Goal: Transaction & Acquisition: Download file/media

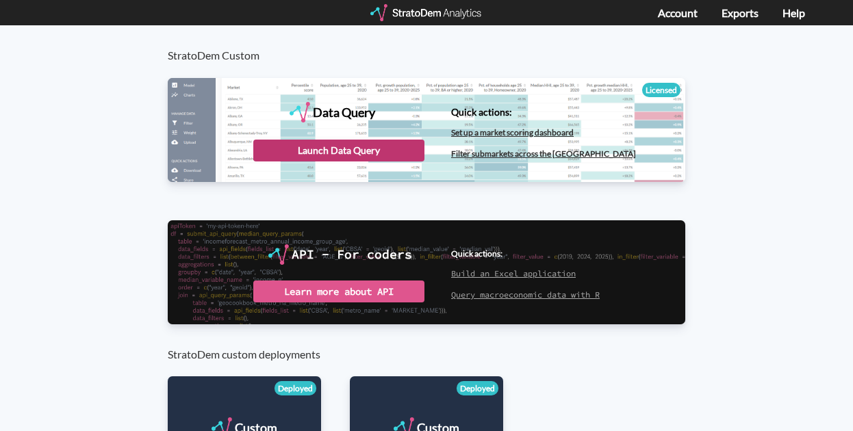
click at [357, 144] on div "Launch Data Query" at bounding box center [338, 151] width 171 height 22
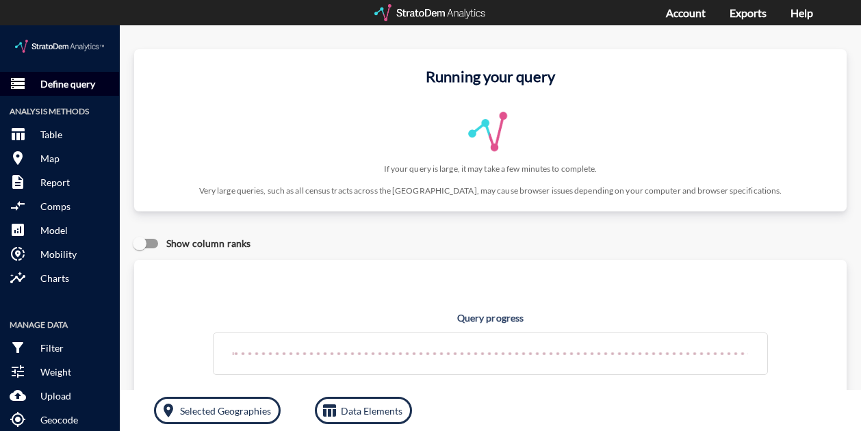
click p "Define query"
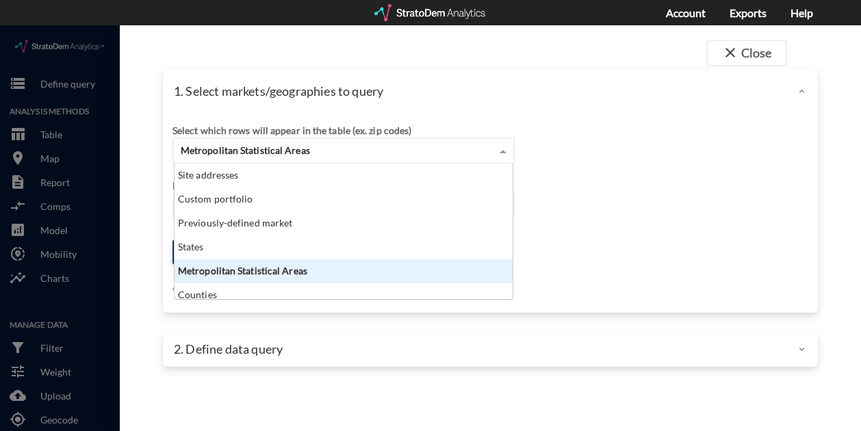
drag, startPoint x: 264, startPoint y: 120, endPoint x: 267, endPoint y: 133, distance: 13.3
click span "Metropolitan Statistical Areas"
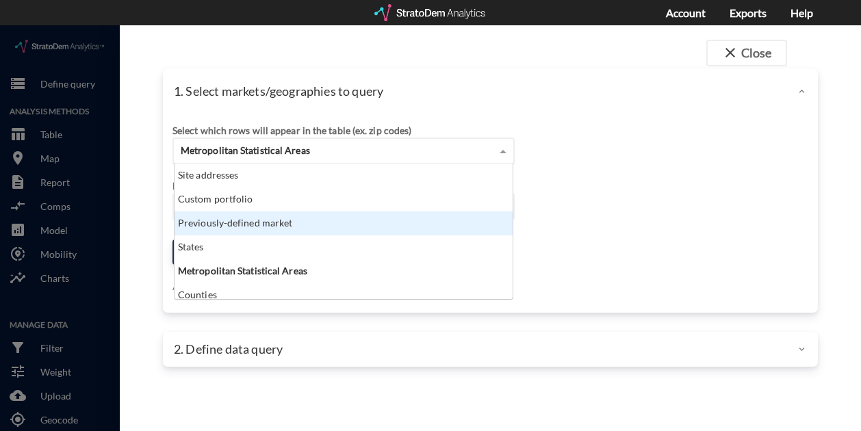
click div "Previously-defined market"
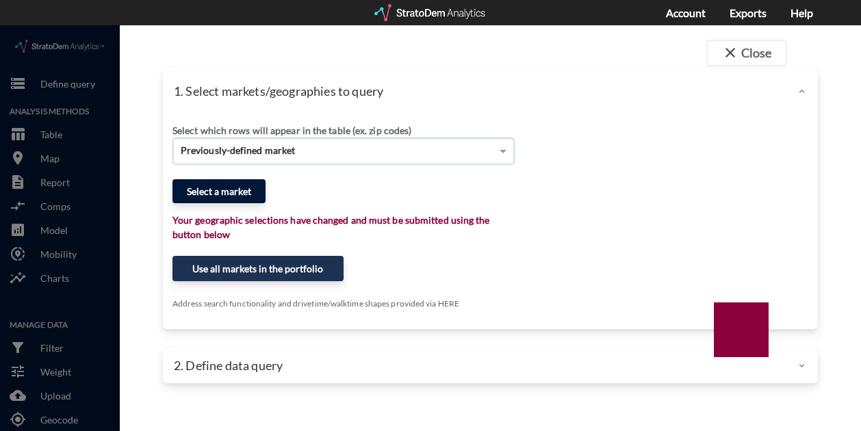
click button "Select a market"
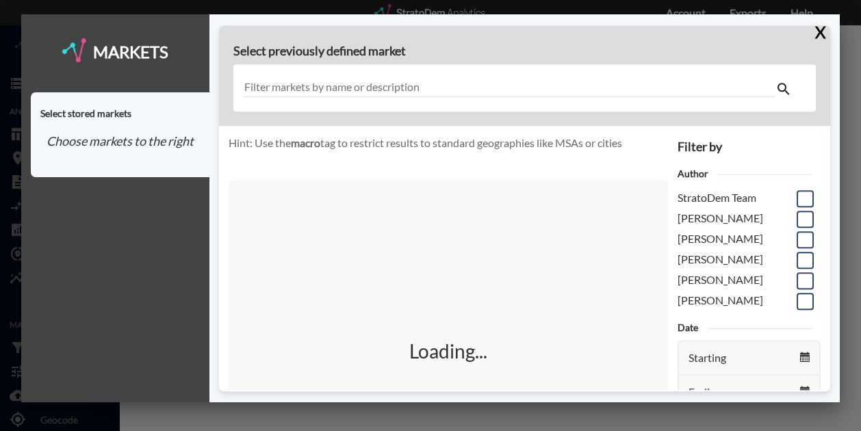
click at [461, 79] on div at bounding box center [524, 88] width 582 height 47
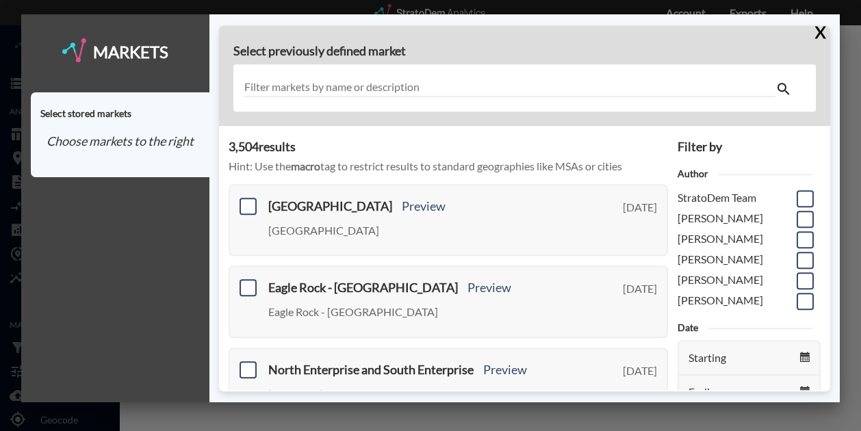
click at [463, 88] on input "text" at bounding box center [509, 88] width 532 height 18
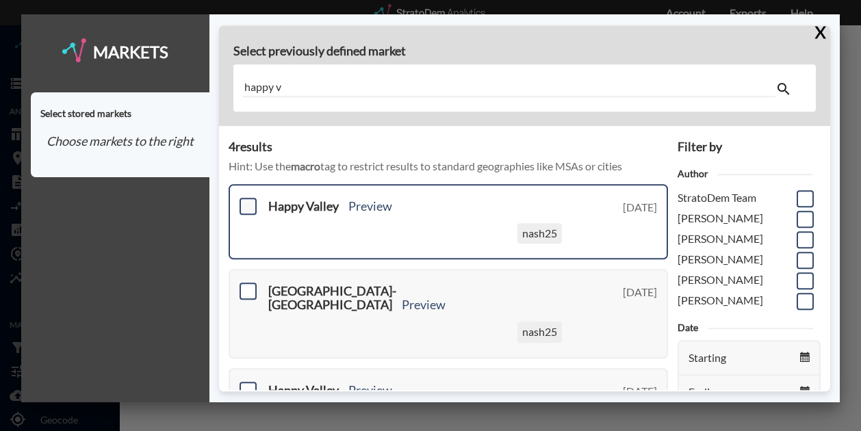
type input "happy v"
click at [249, 206] on span at bounding box center [248, 206] width 17 height 17
click at [246, 201] on input "checkbox" at bounding box center [246, 201] width 0 height 0
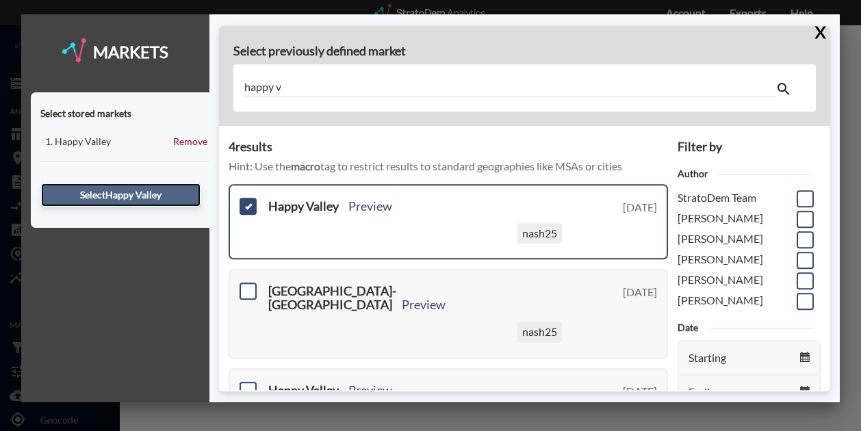
click at [137, 195] on button "Select Happy Valley" at bounding box center [120, 194] width 159 height 23
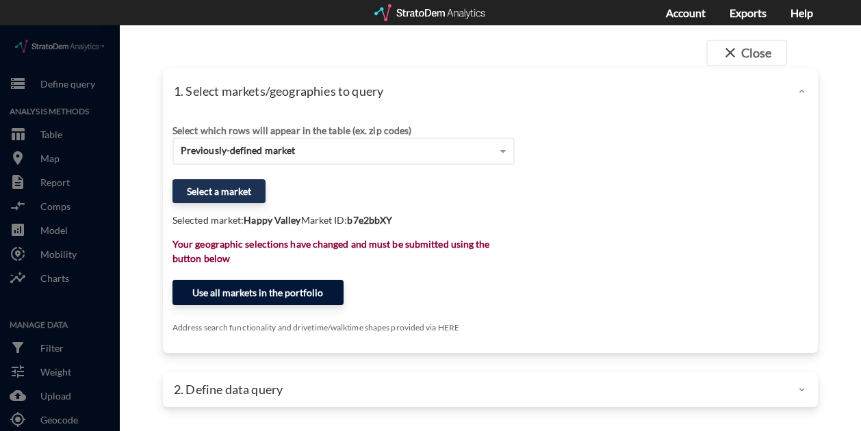
click button "Use all markets in the portfolio"
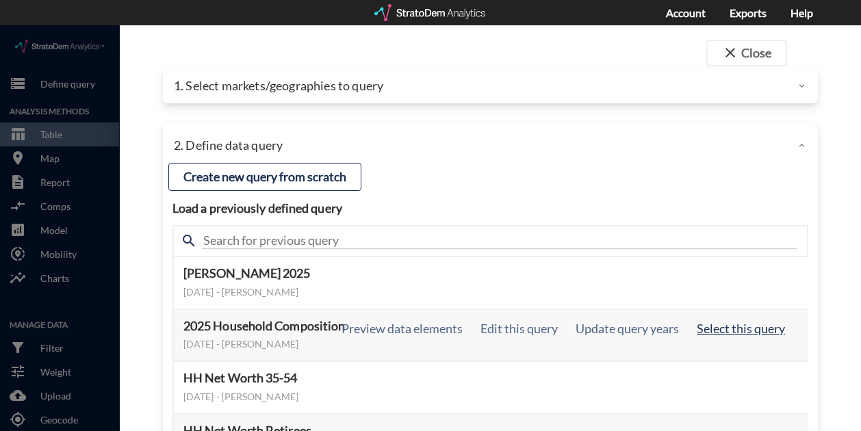
click button "Select this query"
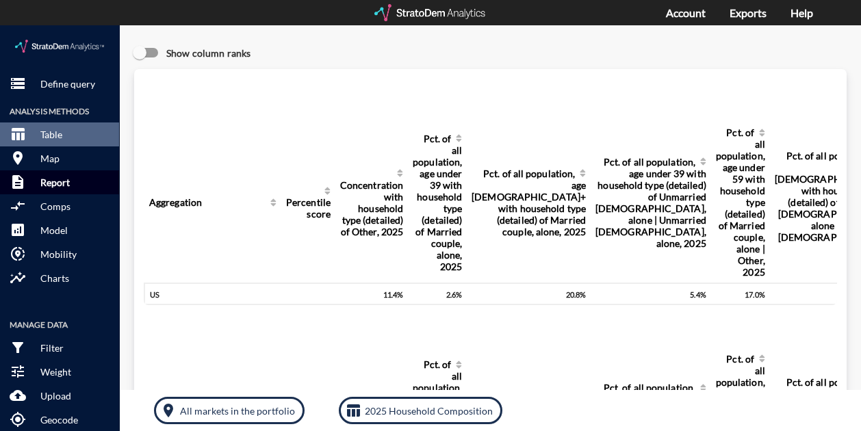
click p "Report"
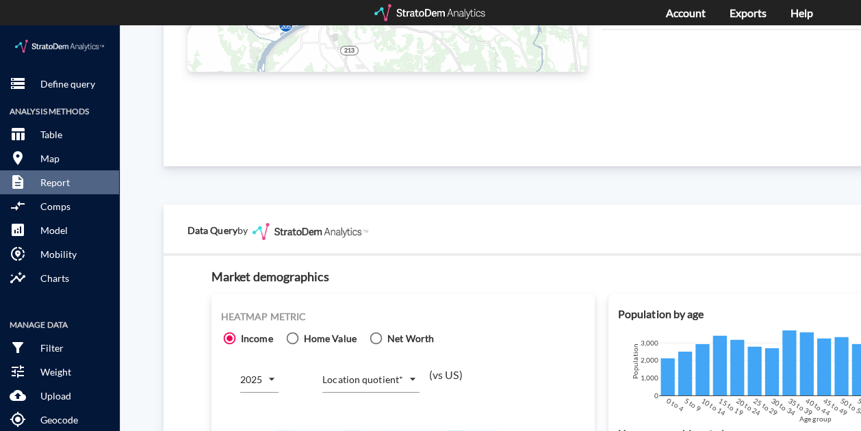
scroll to position [890, 0]
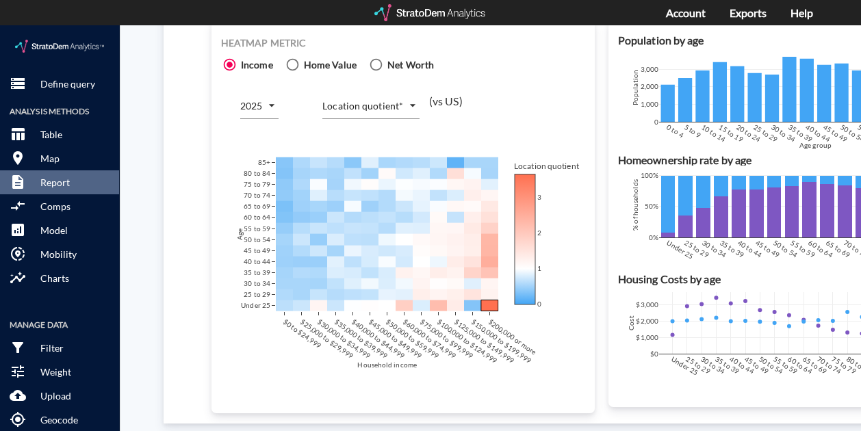
click body "/vantagepoint/us/-1 storage Define query Analysis Methods table_chart Table roo…"
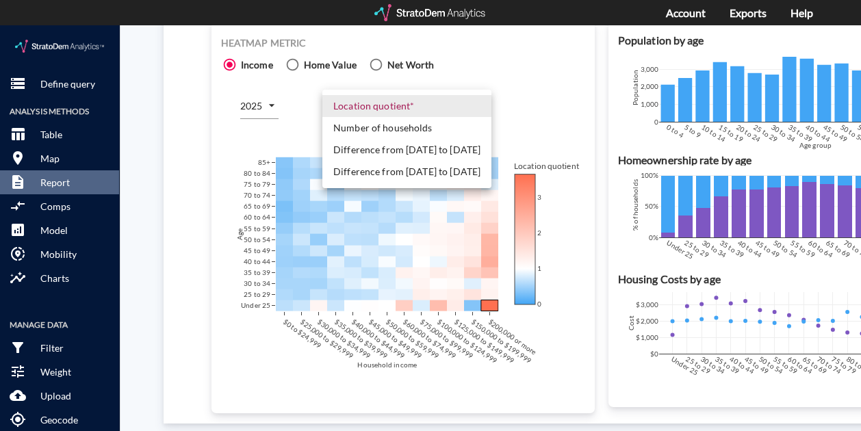
click li "Number of households"
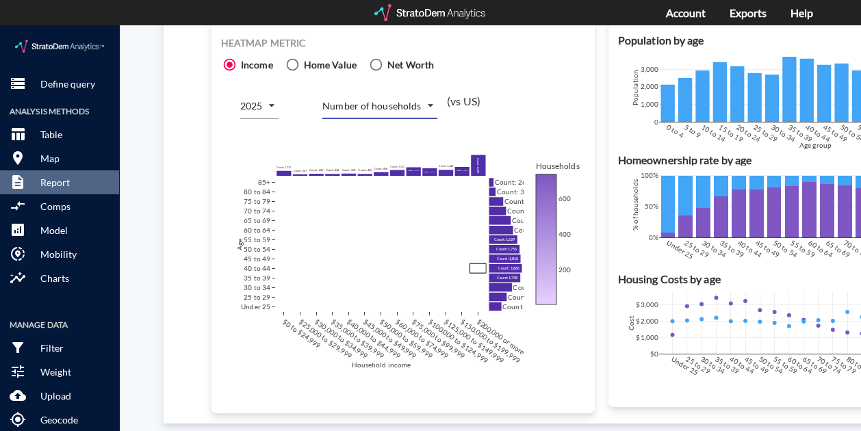
click div "Heatmap metric Income Home Value Net Worth 2025 2025 Number of households COUNT…"
click body "/vantagepoint/us/-1 storage Define query Analysis Methods table_chart Table roo…"
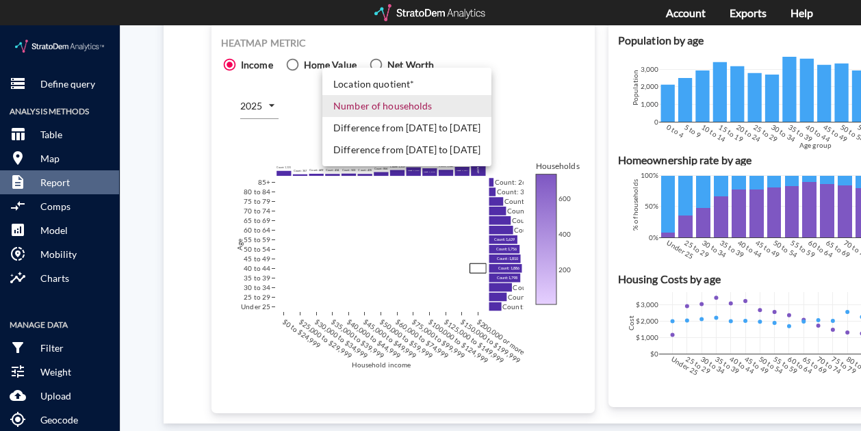
click li "Difference from 2025 to 2030"
type input "COUNT_DIFF_FUTURE"
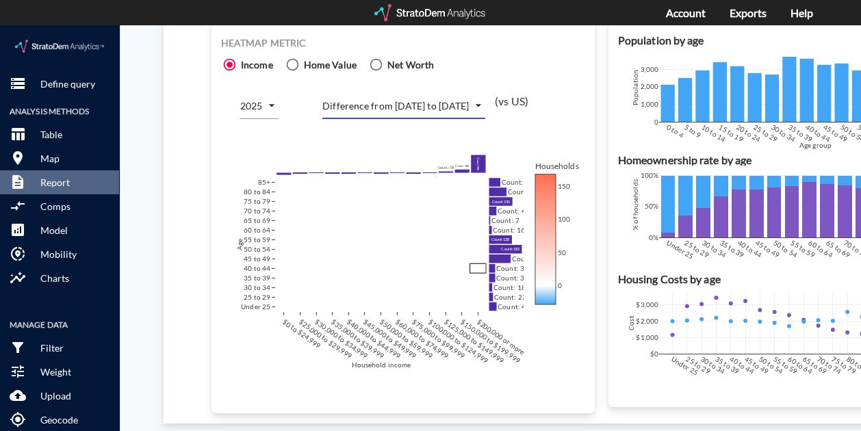
click div "Heatmap metric Income Home Value Net Worth 2025 2025 Difference from 2025 to 20…"
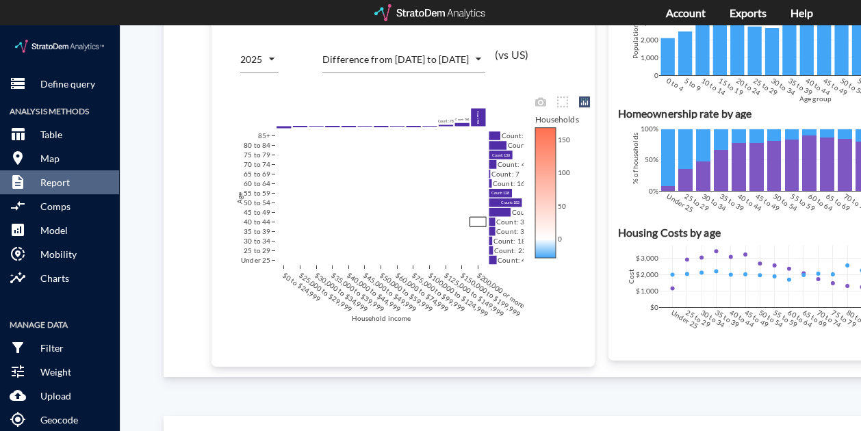
scroll to position [958, 0]
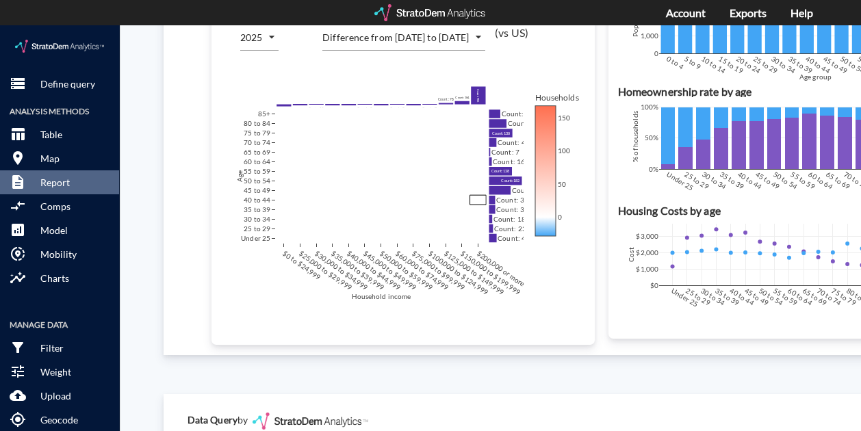
click div "Site report Generate a site report for a given location, (optionally) benchmark…"
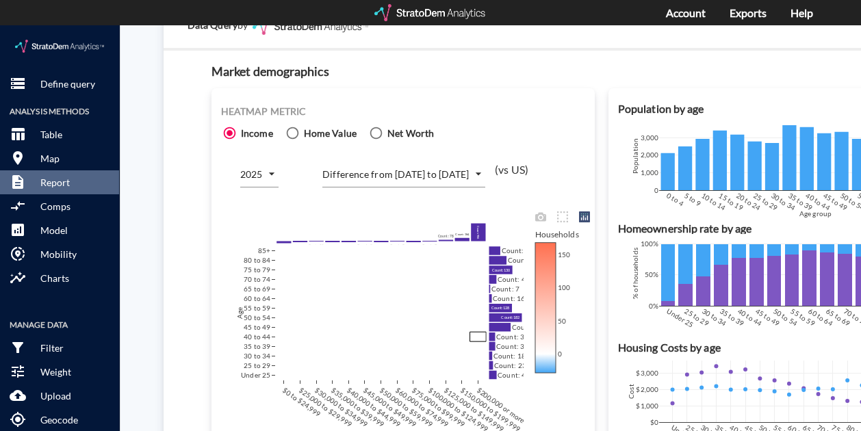
scroll to position [890, 0]
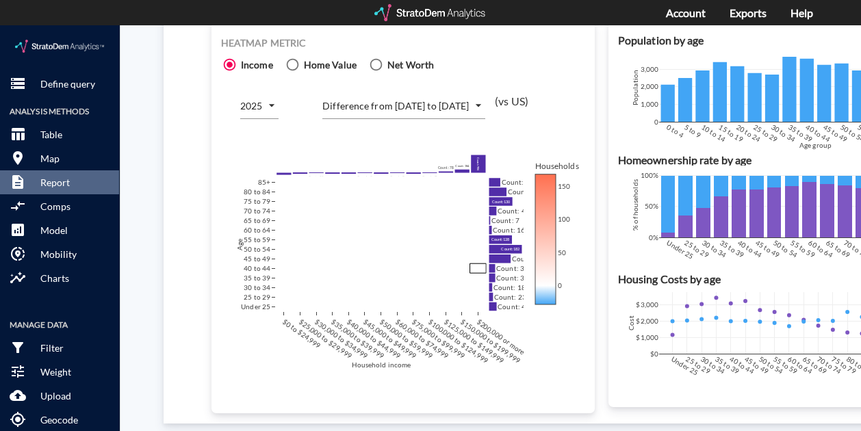
drag, startPoint x: 170, startPoint y: 282, endPoint x: 178, endPoint y: 280, distance: 7.8
click div "Heatmap metric Income Home Value Net Worth 2025 2025 Difference from 2025 to 20…"
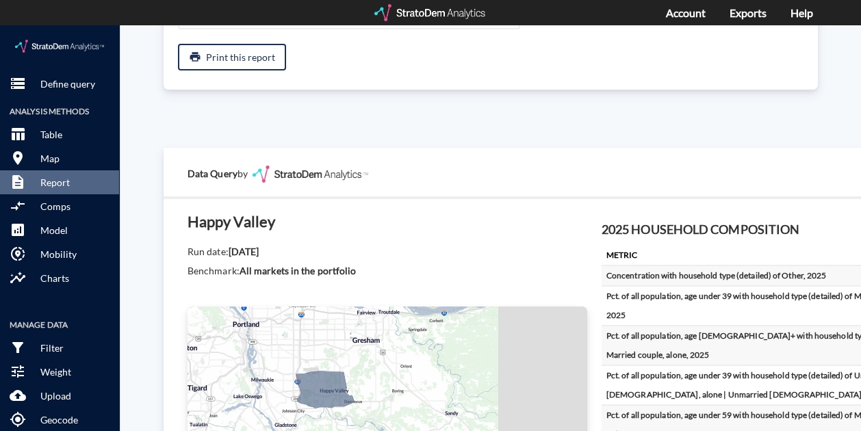
scroll to position [274, 0]
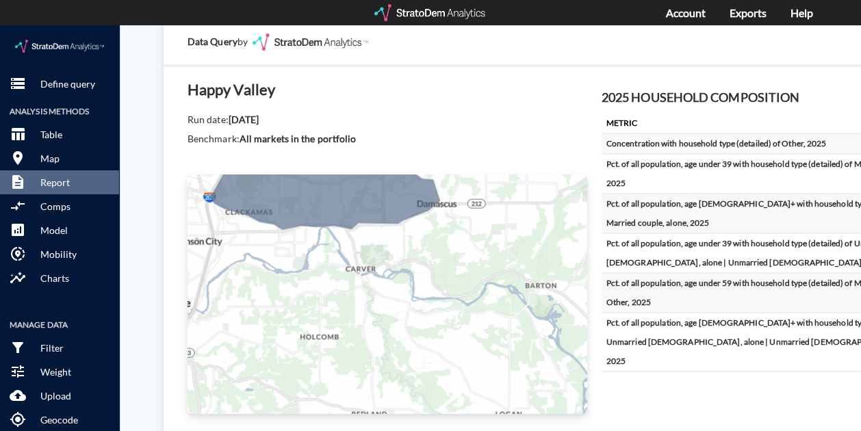
drag, startPoint x: 345, startPoint y: 297, endPoint x: 415, endPoint y: 348, distance: 86.6
click div "+ − CUSTOMIZE DATA Legend < 1 1 - 2 2 - 3 3 - 4 4 - 5 > 5 Draw a polygon Draw a…"
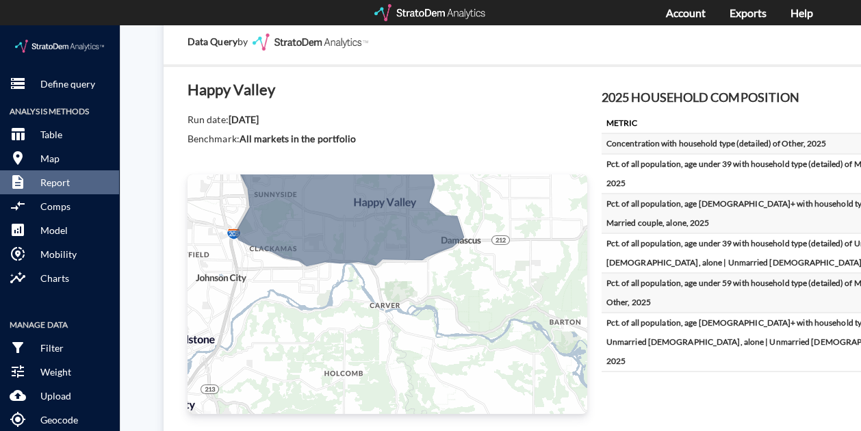
drag, startPoint x: 352, startPoint y: 301, endPoint x: 364, endPoint y: 322, distance: 23.9
click div "+ − CUSTOMIZE DATA Legend < 1 1 - 2 2 - 3 3 - 4 4 - 5 > 5 Draw a polygon Draw a…"
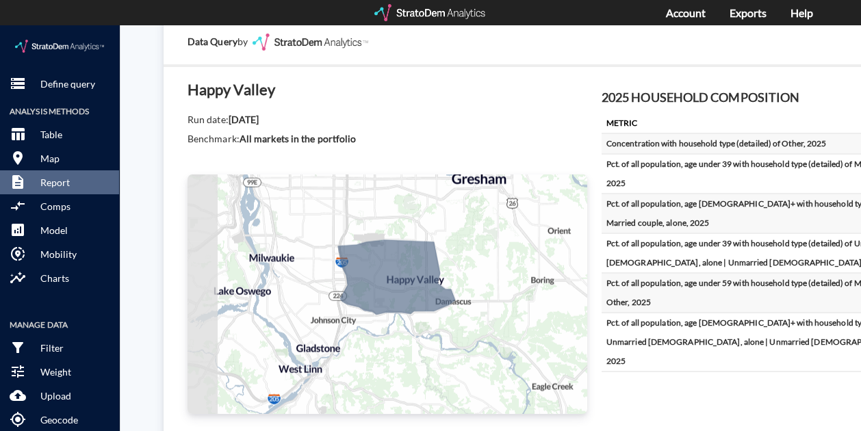
drag, startPoint x: 360, startPoint y: 317, endPoint x: 397, endPoint y: 317, distance: 37.0
click div "+ − CUSTOMIZE DATA Legend < 1 1 - 2 2 - 3 3 - 4 4 - 5 > 5 Draw a polygon Draw a…"
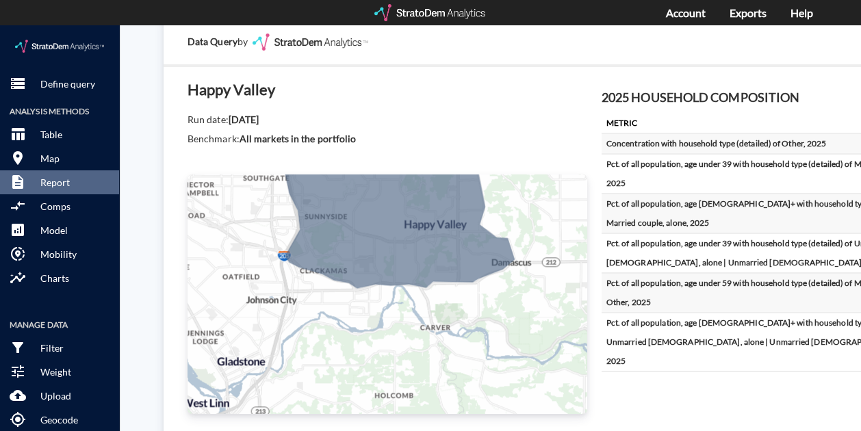
drag, startPoint x: 388, startPoint y: 326, endPoint x: 385, endPoint y: 346, distance: 20.1
click div "+ − CUSTOMIZE DATA Legend < 1 1 - 2 2 - 3 3 - 4 4 - 5 > 5 Draw a polygon Draw a…"
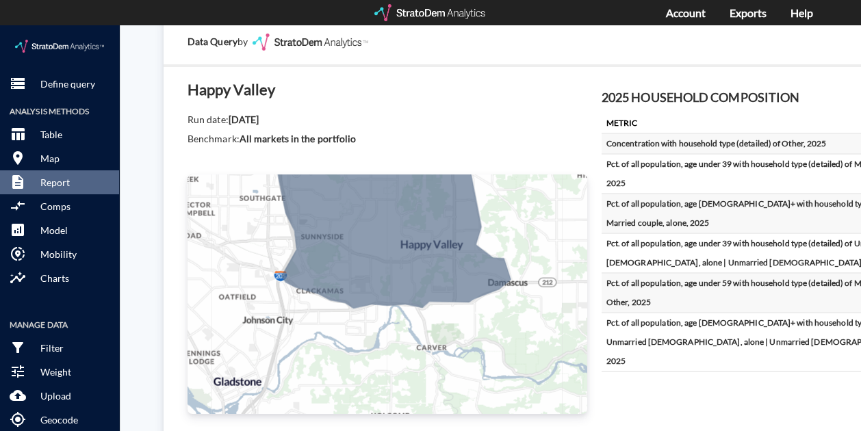
click div "+ − CUSTOMIZE DATA Legend < 1 1 - 2 2 - 3 3 - 4 4 - 5 > 5 Draw a polygon Draw a…"
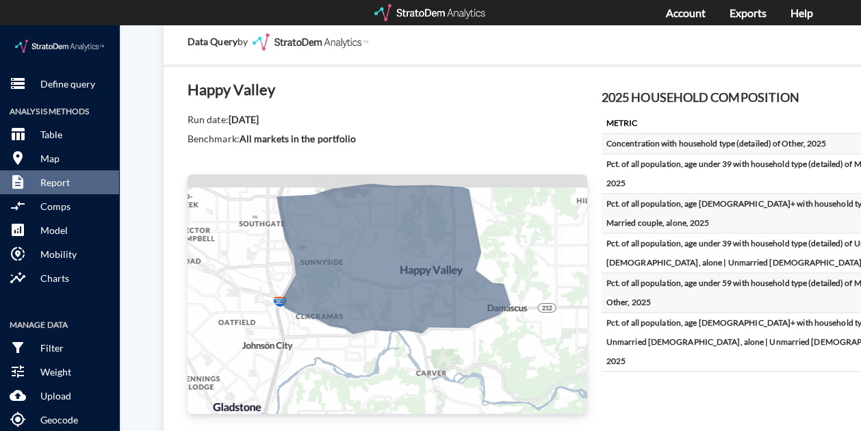
drag, startPoint x: 475, startPoint y: 326, endPoint x: 469, endPoint y: 346, distance: 21.4
click div "+ − CUSTOMIZE DATA Legend < 1 1 - 2 2 - 3 3 - 4 4 - 5 > 5 Draw a polygon Draw a…"
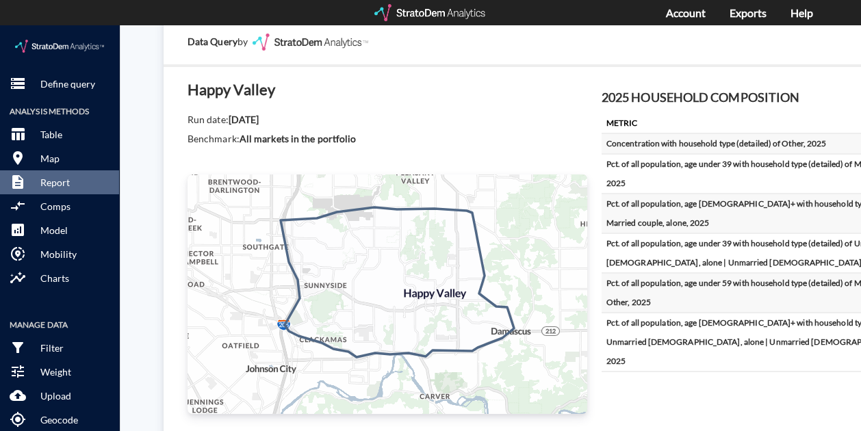
drag, startPoint x: 496, startPoint y: 292, endPoint x: 496, endPoint y: 303, distance: 10.3
click icon
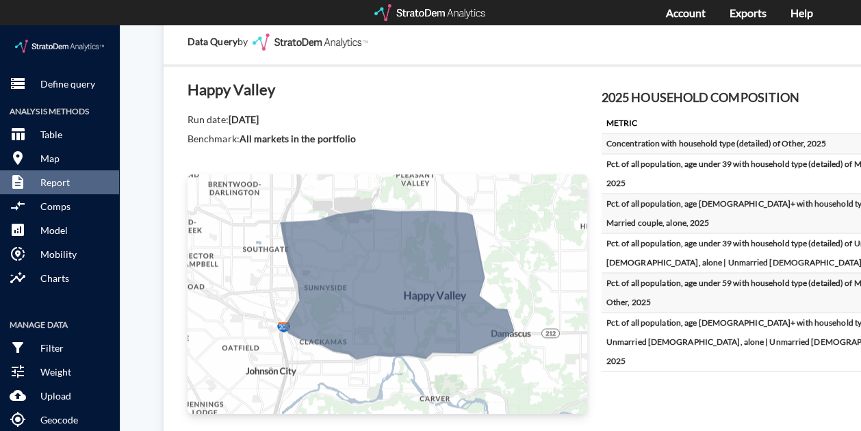
scroll to position [342, 0]
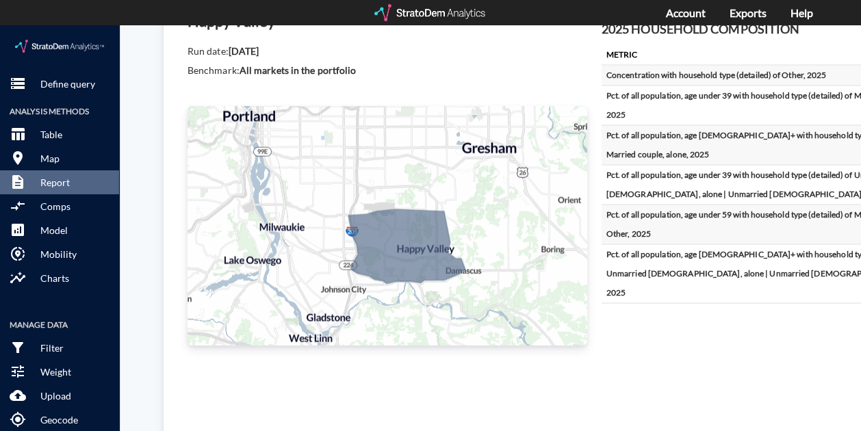
drag, startPoint x: 247, startPoint y: 212, endPoint x: 330, endPoint y: 231, distance: 85.0
click div "+ − CUSTOMIZE DATA Legend < 1 1 - 2 2 - 3 3 - 4 4 - 5 > 5 Draw a polygon Draw a…"
click div "Happy Valley Run date: September 24, 2025 Benchmark: All markets in the portfol…"
click div "Data Query by Happy Valley Run date: September 24, 2025 Benchmark: All markets …"
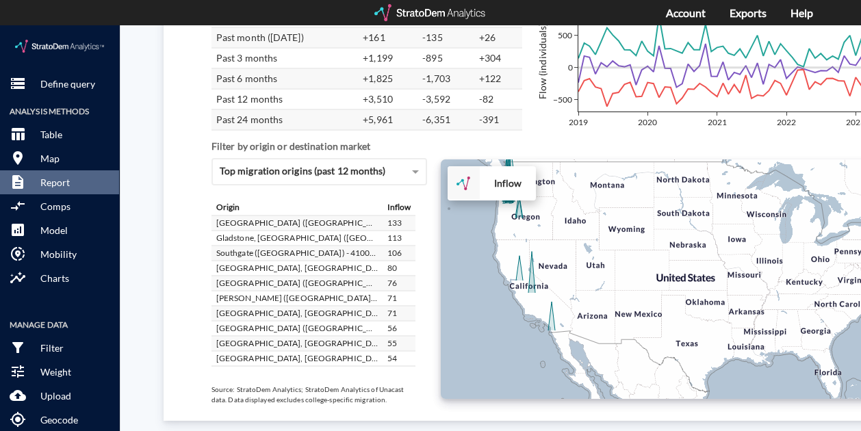
scroll to position [2506, 0]
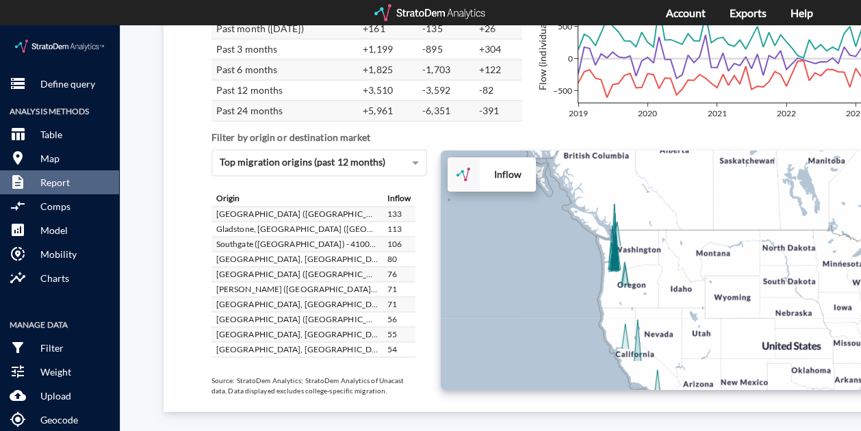
drag, startPoint x: 605, startPoint y: 270, endPoint x: 656, endPoint y: 281, distance: 52.6
click div "+ − Inflow CUSTOMIZE DATA Draw a polygon Draw a rectangle Draw a marker Edit la…"
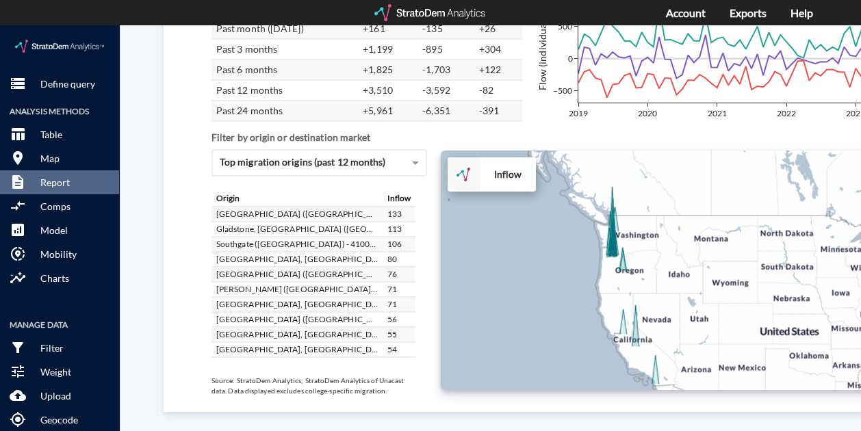
drag, startPoint x: 638, startPoint y: 279, endPoint x: 671, endPoint y: 258, distance: 39.7
click div "+ − Inflow CUSTOMIZE DATA Draw a polygon Draw a rectangle Draw a marker Edit la…"
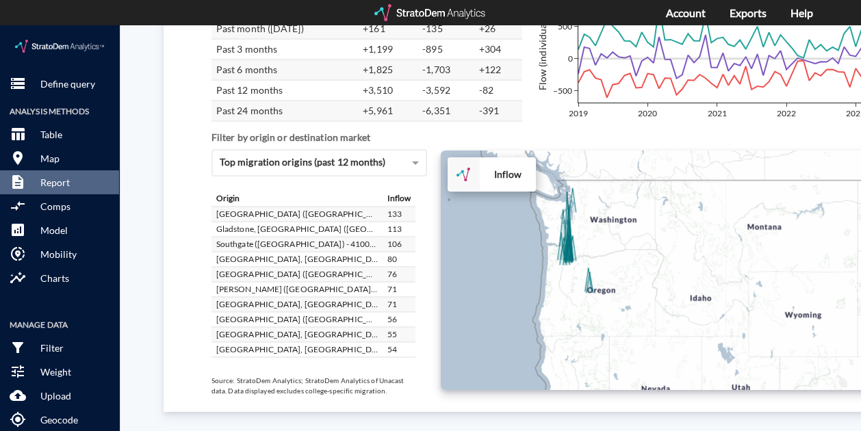
click div "+ − Inflow CUSTOMIZE DATA Draw a polygon Draw a rectangle Draw a marker Edit la…"
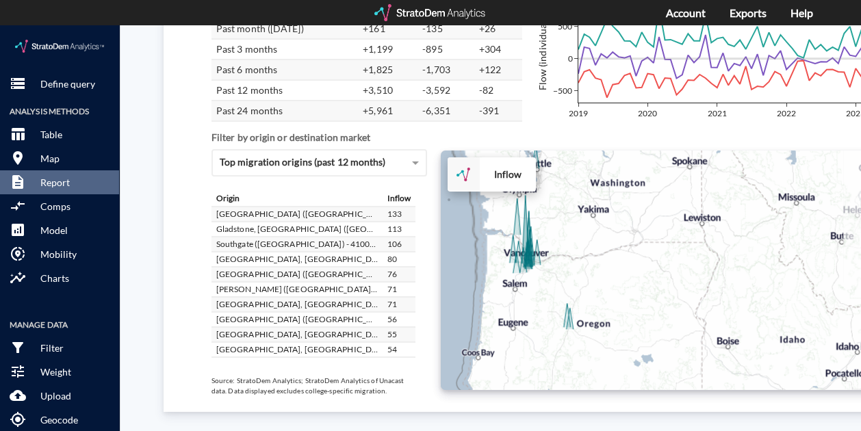
click div "+ − Inflow CUSTOMIZE DATA Draw a polygon Draw a rectangle Draw a marker Edit la…"
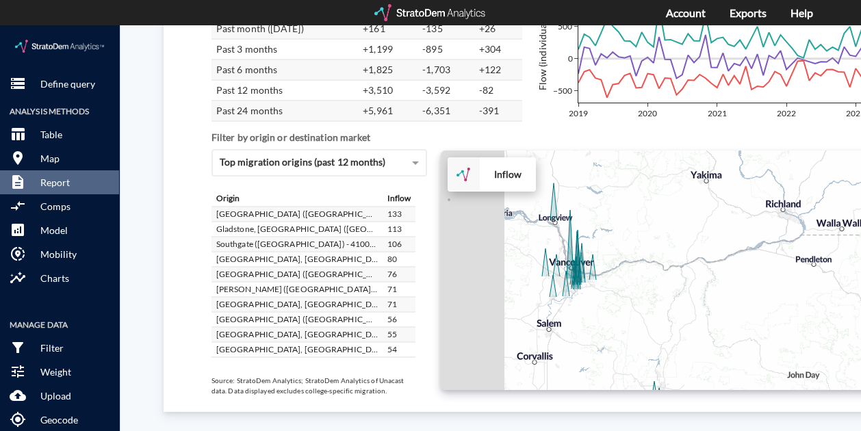
drag, startPoint x: 760, startPoint y: 259, endPoint x: 809, endPoint y: 268, distance: 50.0
click div "+ − Inflow CUSTOMIZE DATA Draw a polygon Draw a rectangle Draw a marker Edit la…"
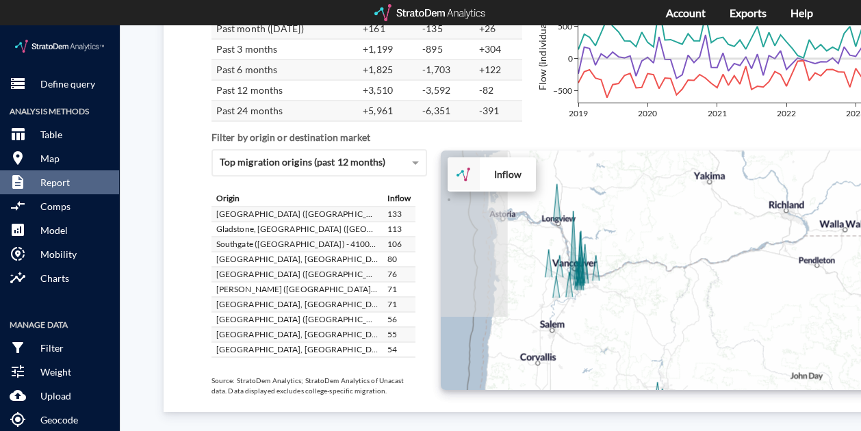
click div "+ − Inflow CUSTOMIZE DATA Draw a polygon Draw a rectangle Draw a marker Edit la…"
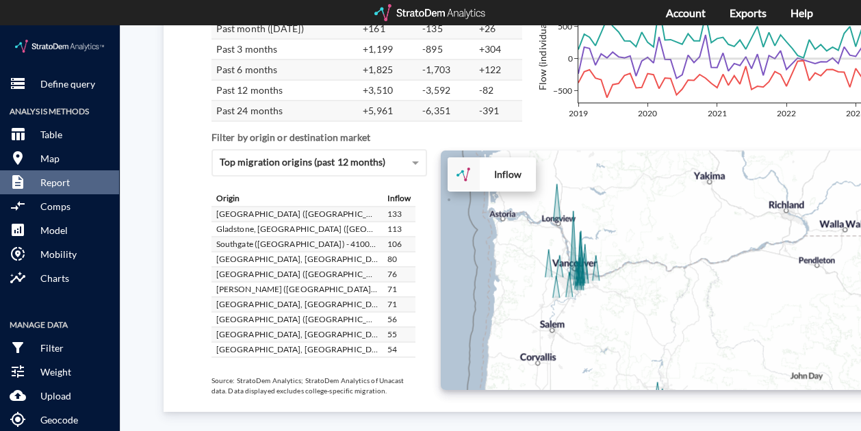
click div "+ − Inflow CUSTOMIZE DATA Draw a polygon Draw a rectangle Draw a marker Edit la…"
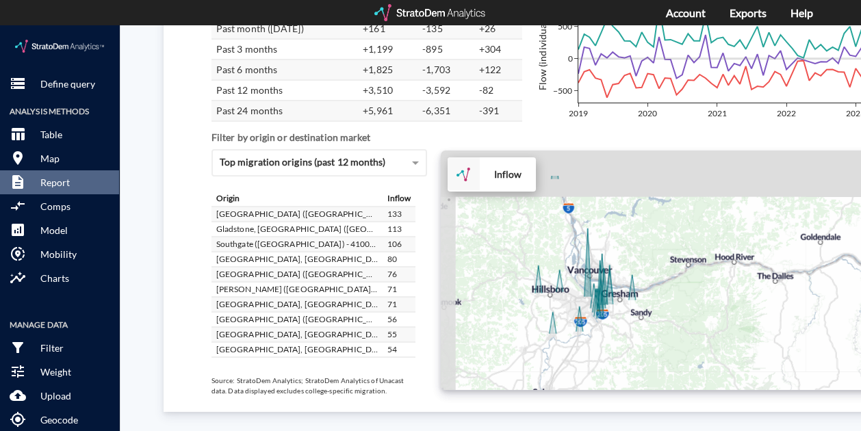
drag, startPoint x: 723, startPoint y: 310, endPoint x: 741, endPoint y: 317, distance: 19.7
click div "+ − Inflow CUSTOMIZE DATA Draw a polygon Draw a rectangle Draw a marker Edit la…"
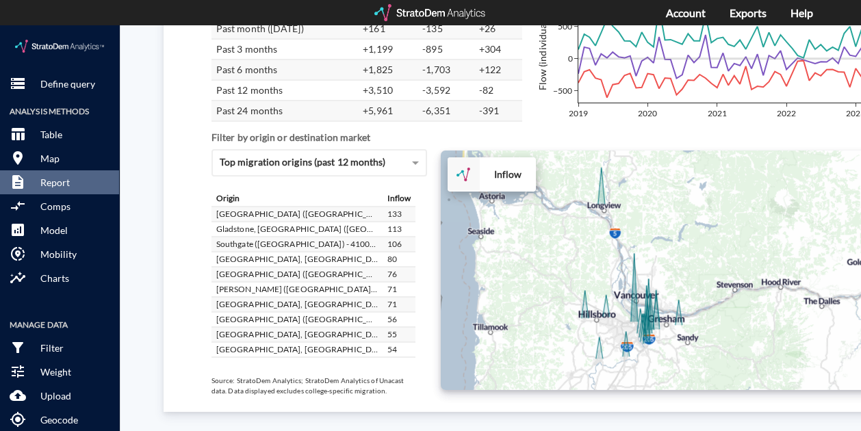
drag, startPoint x: 695, startPoint y: 292, endPoint x: 738, endPoint y: 317, distance: 49.4
click div "+ − Inflow CUSTOMIZE DATA Draw a polygon Draw a rectangle Draw a marker Edit la…"
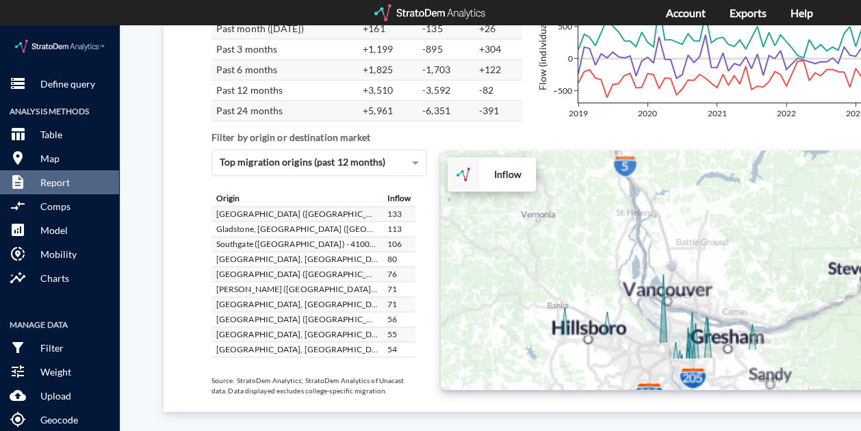
drag, startPoint x: 575, startPoint y: 231, endPoint x: 445, endPoint y: 130, distance: 164.4
click div "+ − Inflow CUSTOMIZE DATA Draw a polygon Draw a rectangle Draw a marker Edit la…"
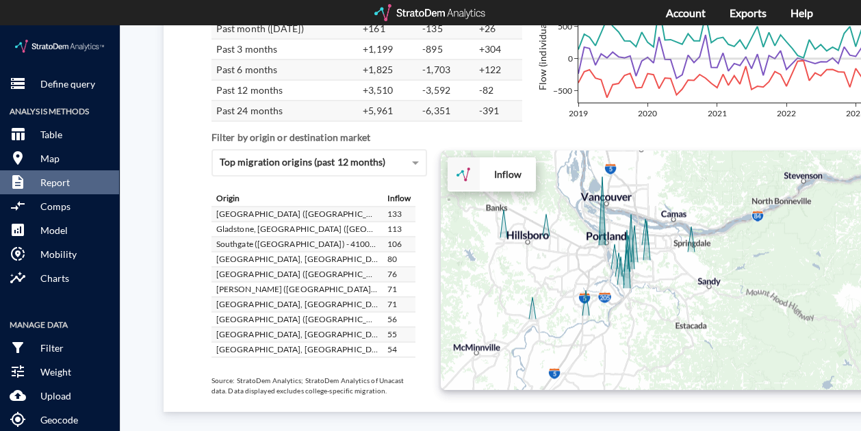
drag, startPoint x: 509, startPoint y: 220, endPoint x: 541, endPoint y: 196, distance: 40.0
click div "+ − Inflow CUSTOMIZE DATA Draw a polygon Draw a rectangle Draw a marker Edit la…"
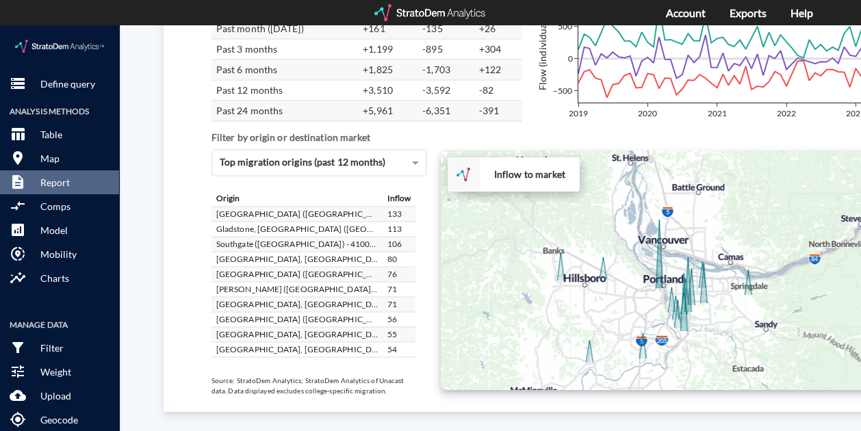
drag, startPoint x: 518, startPoint y: 215, endPoint x: 571, endPoint y: 257, distance: 68.2
click div "+ − Inflow to market CUSTOMIZE DATA Draw a polygon Draw a rectangle Draw a mark…"
click div "In Out Net Past month (December 2023) +161 -135 +26 Past 3 months +1,199 -895 +…"
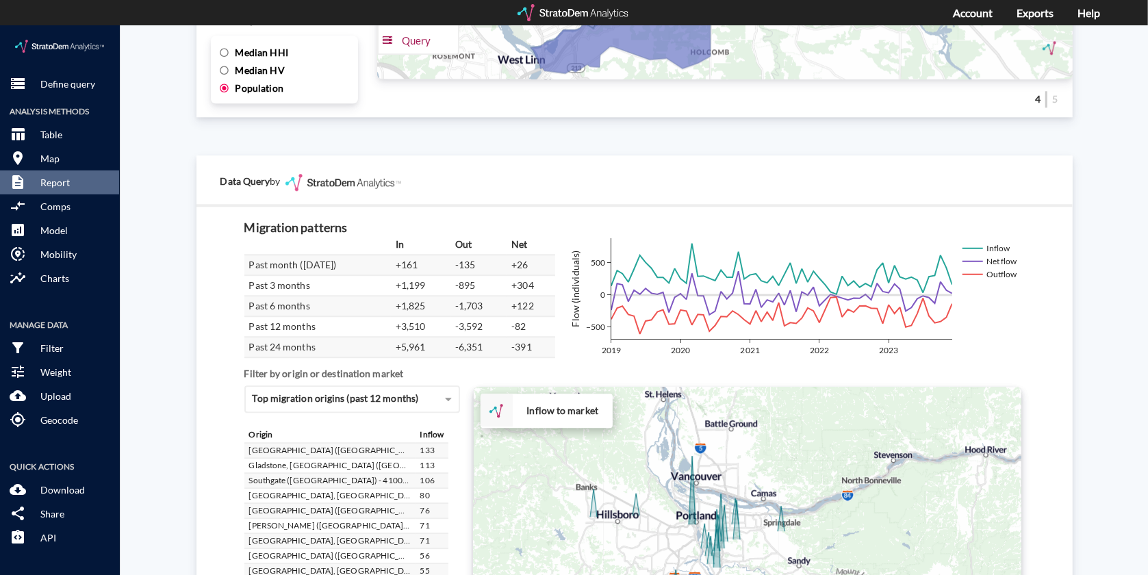
scroll to position [2365, 0]
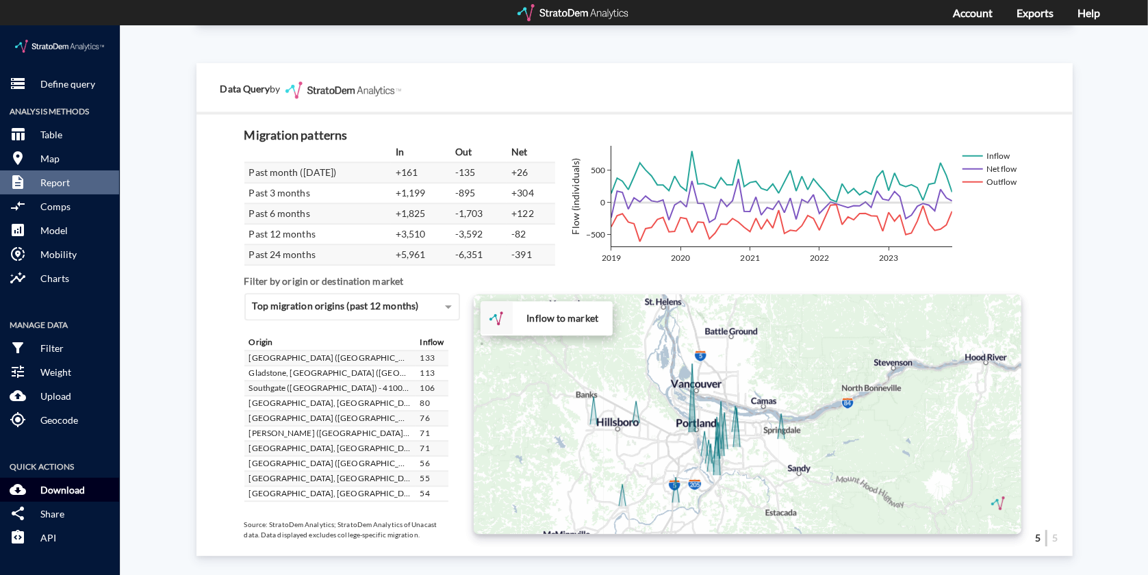
click p "Download"
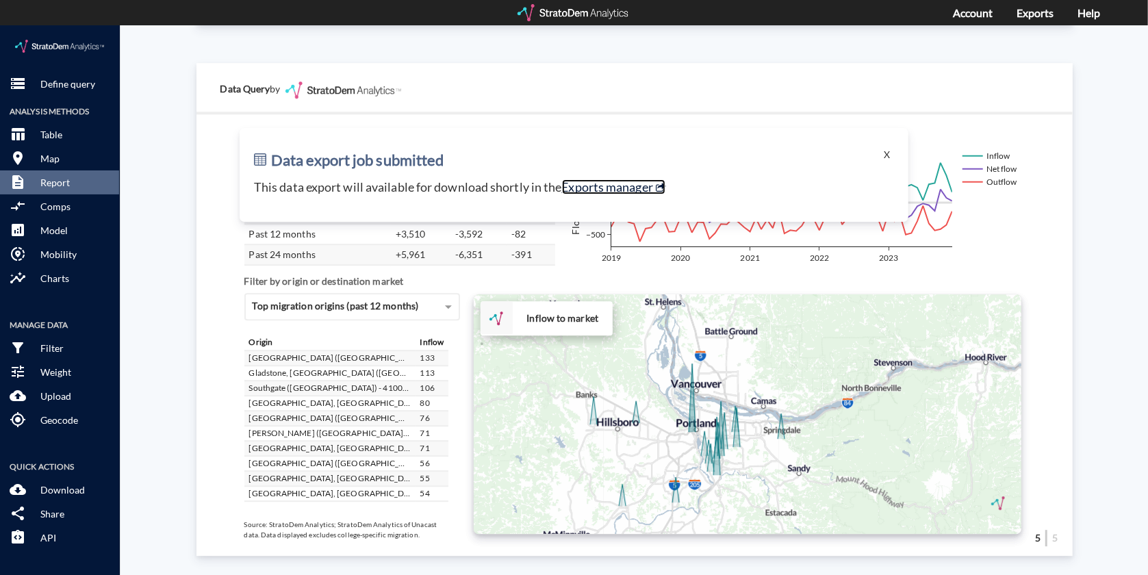
click link "Exports manager"
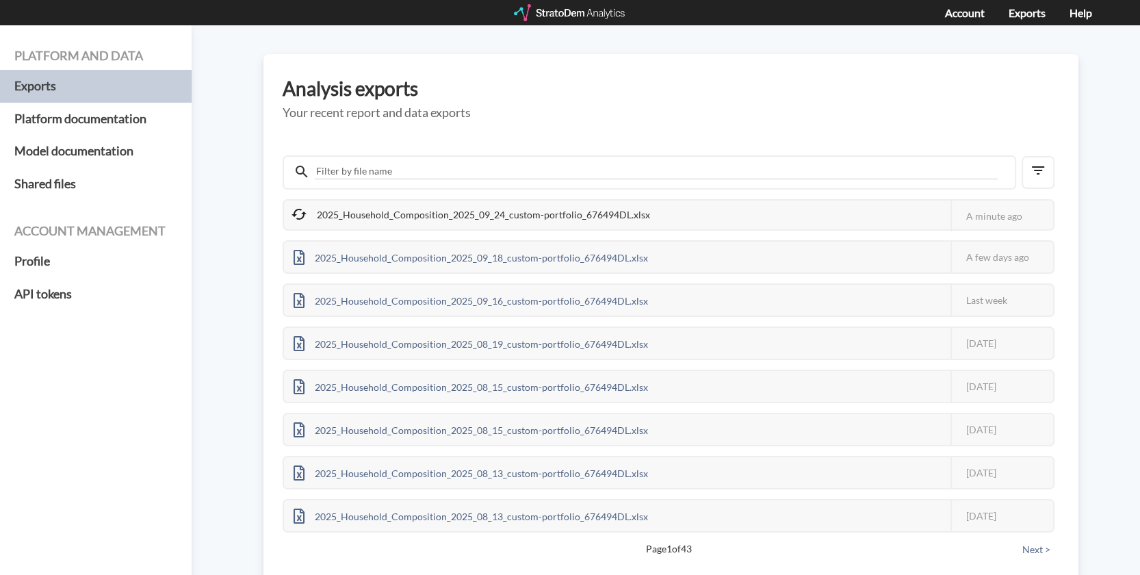
click at [694, 212] on div "2025_Household_Composition_2025_09_24_custom-portfolio_676494DL.xlsx This job f…" at bounding box center [669, 214] width 772 height 31
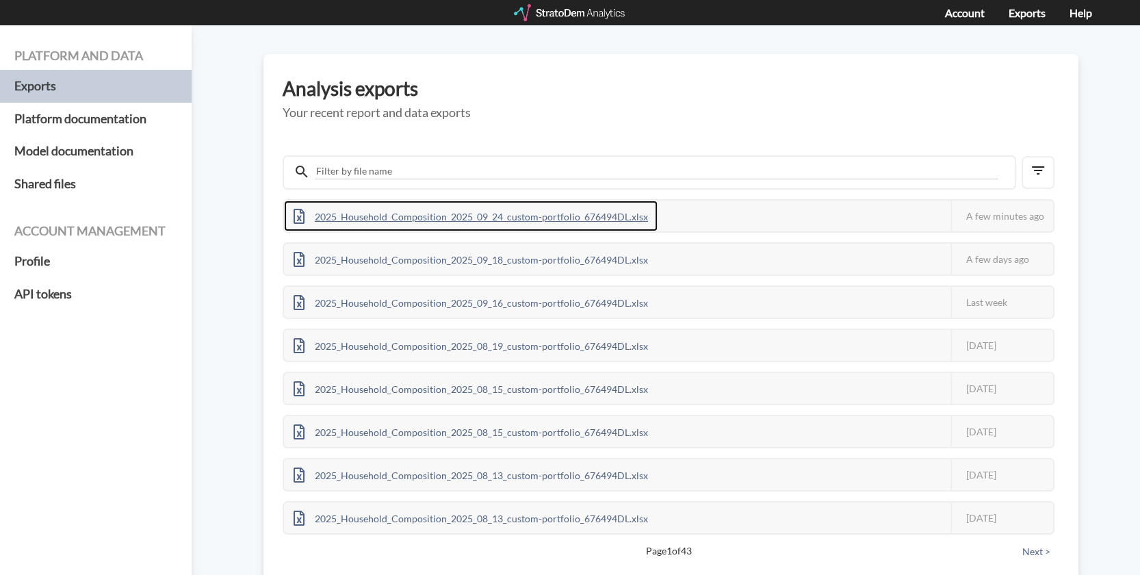
click at [516, 215] on div "2025_Household_Composition_2025_09_24_custom-portfolio_676494DL.xlsx" at bounding box center [471, 216] width 374 height 31
